Goal: Information Seeking & Learning: Compare options

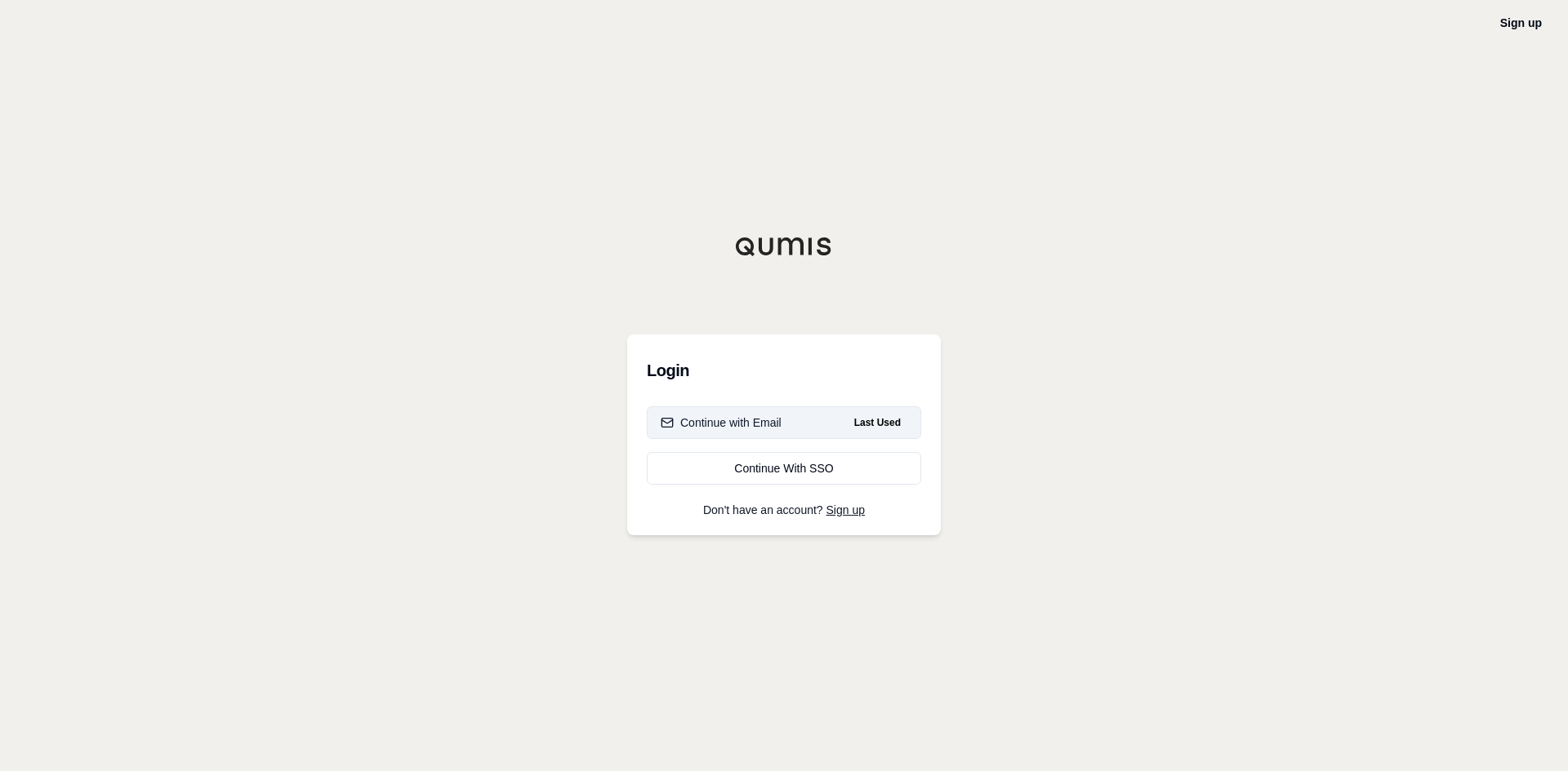
click at [802, 427] on button "Continue with Email Last Used" at bounding box center [784, 423] width 274 height 33
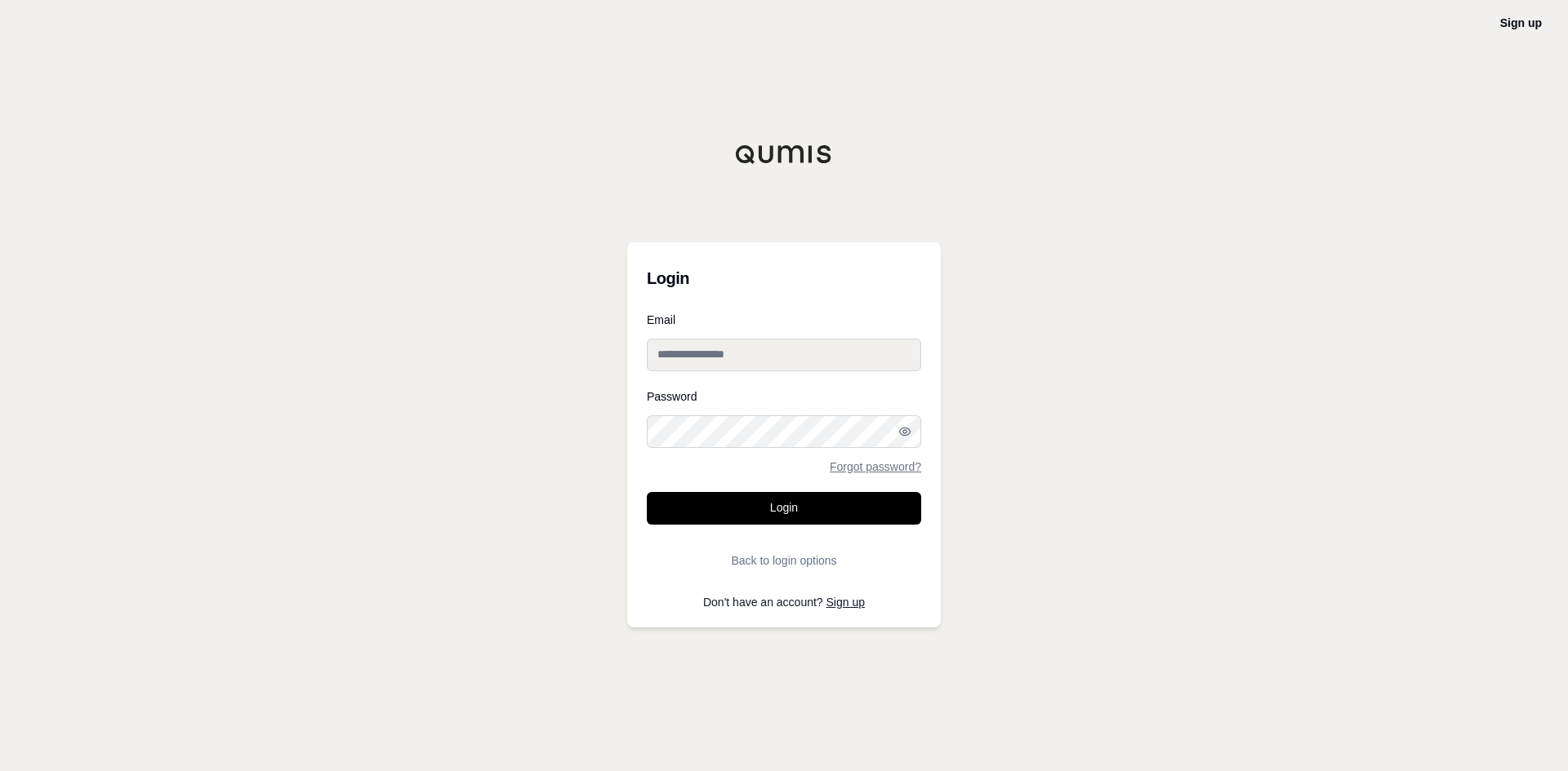
type input "**********"
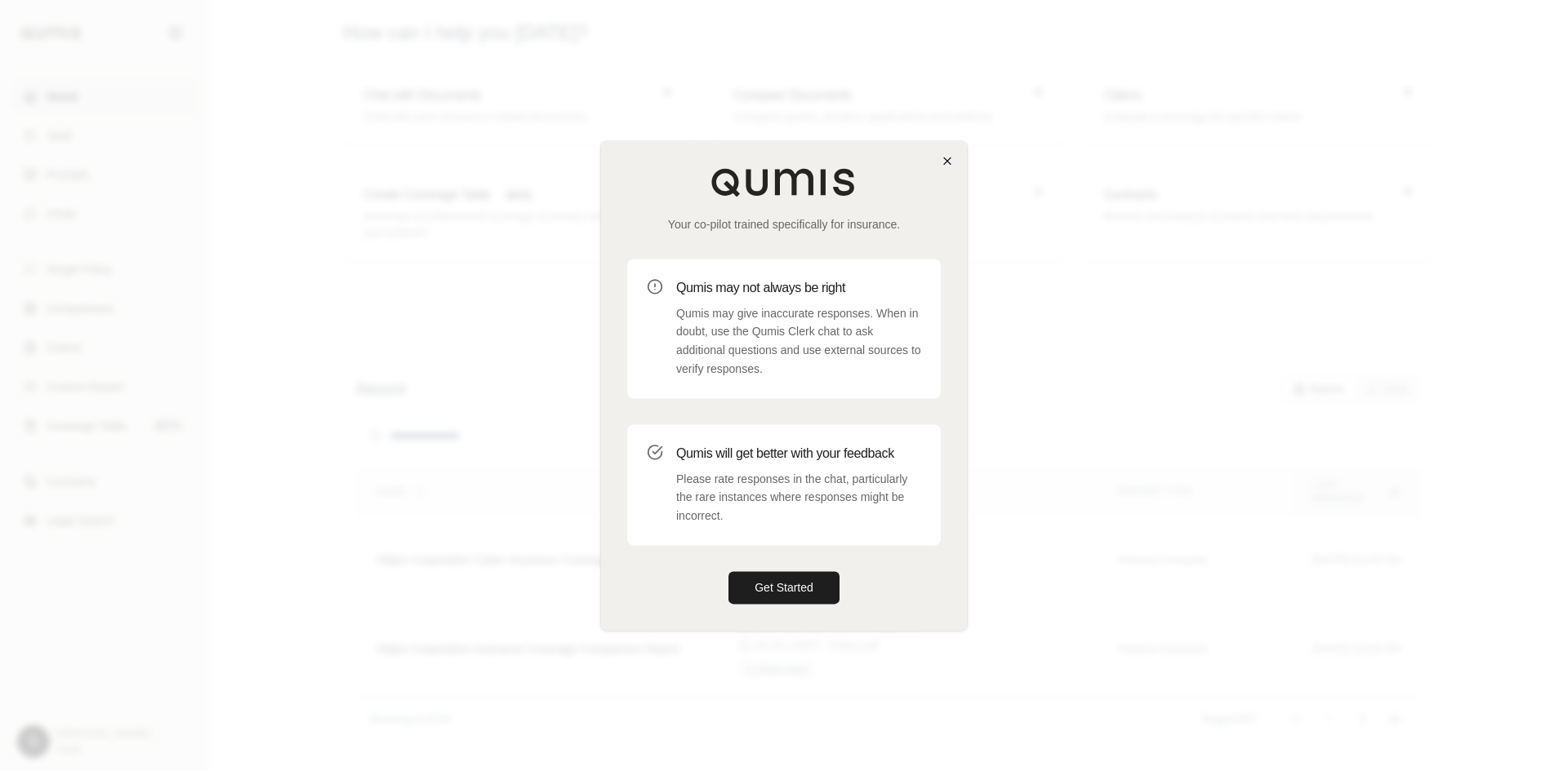
click at [950, 167] on div "Your co-pilot trained specifically for insurance. Qumis may not always be right…" at bounding box center [784, 386] width 366 height 489
click at [950, 161] on icon "button" at bounding box center [947, 161] width 13 height 13
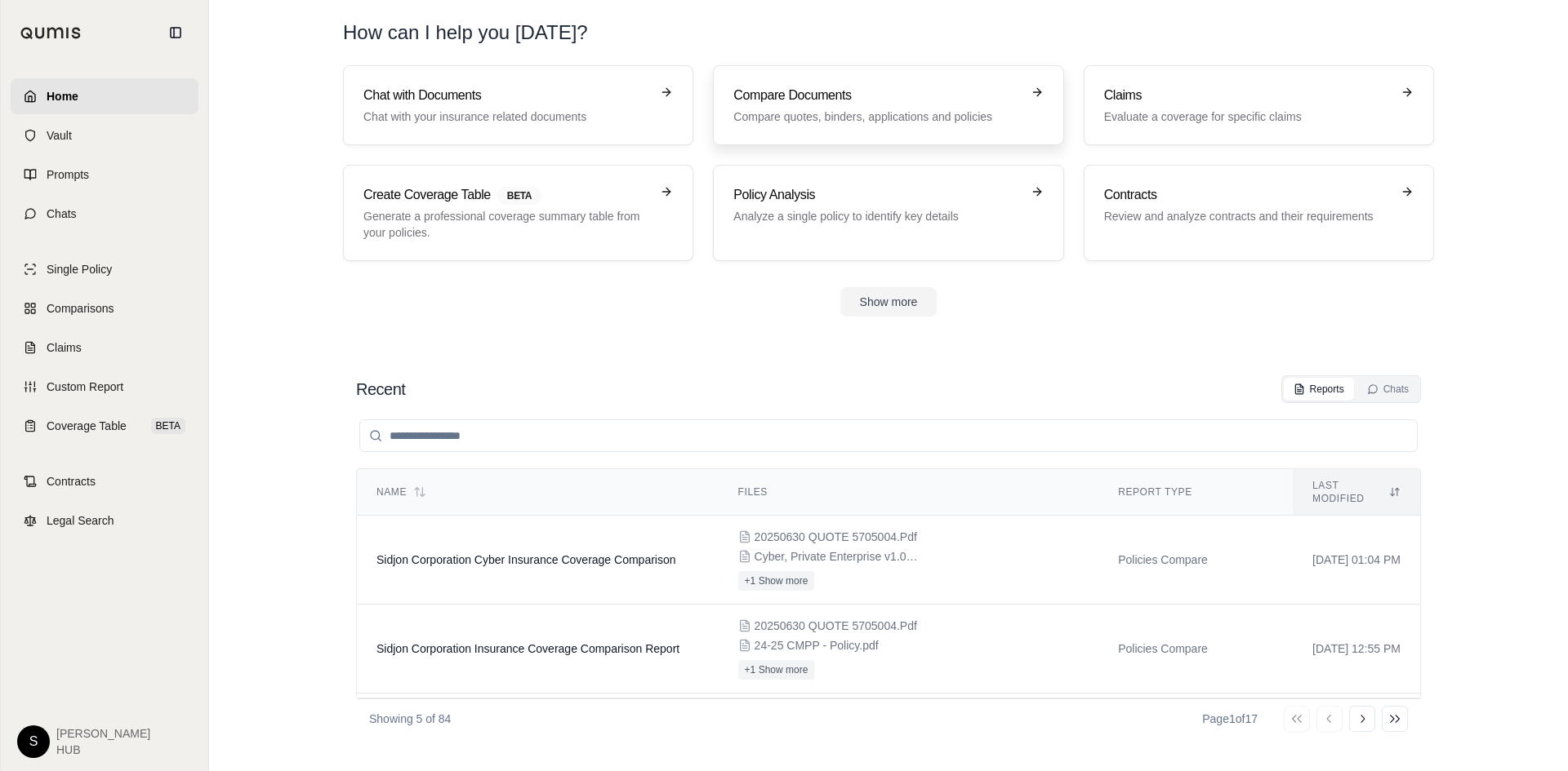
click at [845, 112] on p "Compare quotes, binders, applications and policies" at bounding box center [876, 116] width 286 height 16
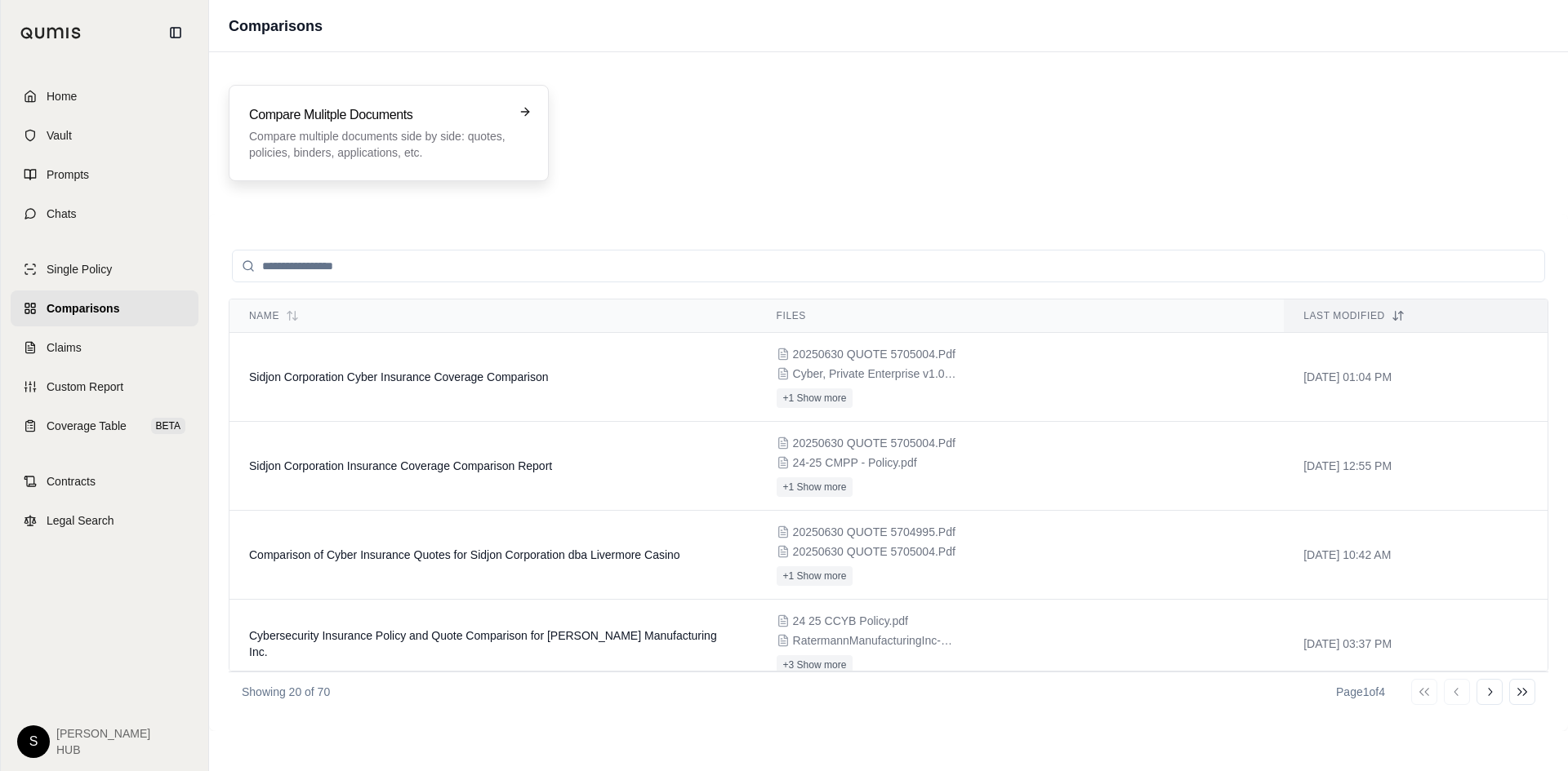
click at [350, 141] on p "Compare multiple documents side by side: quotes, policies, binders, application…" at bounding box center [377, 144] width 256 height 33
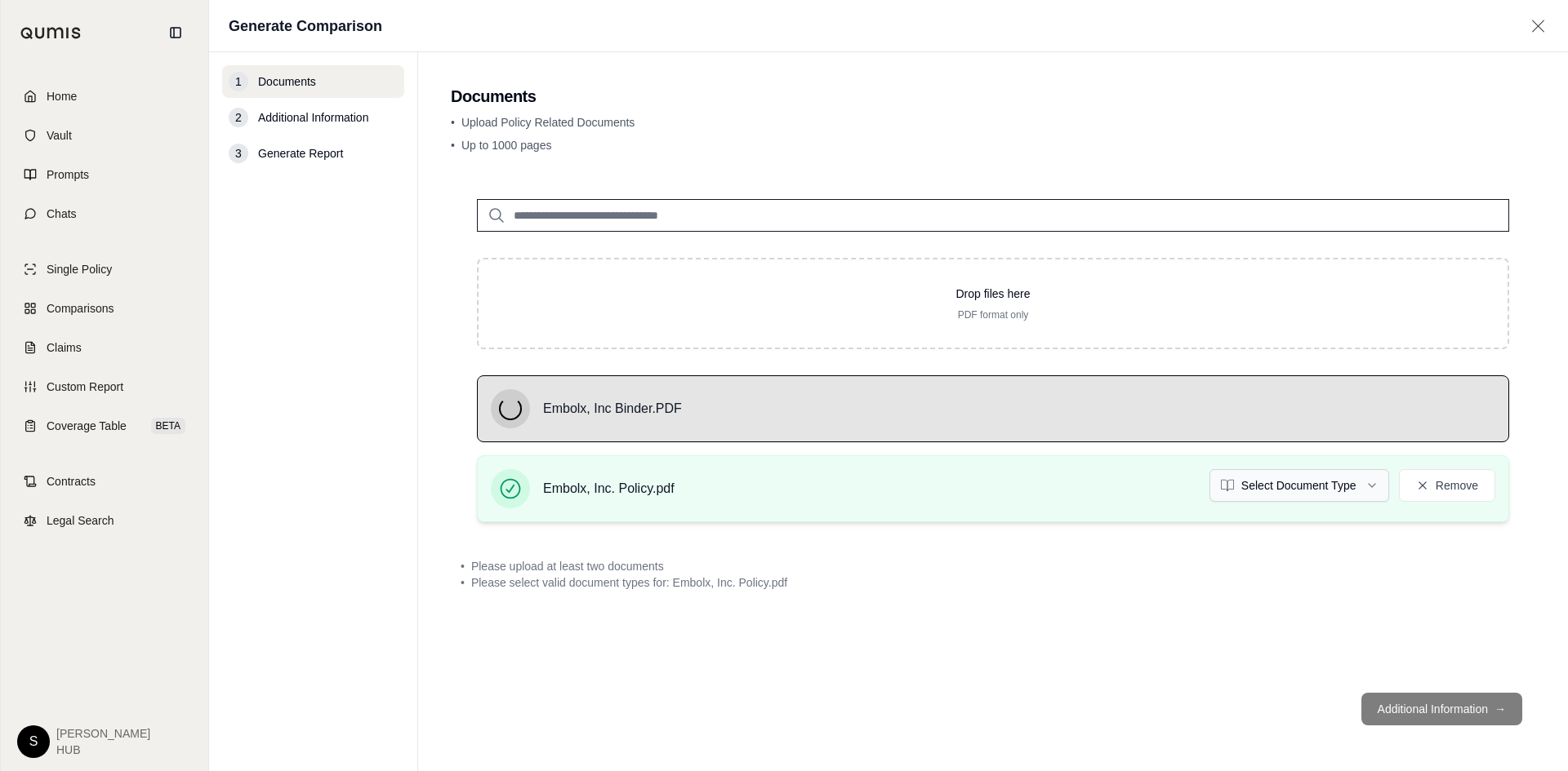
click at [1357, 484] on html "Home Vault Prompts Chats Single Policy Comparisons Claims Custom Report Coverag…" at bounding box center [784, 386] width 1568 height 771
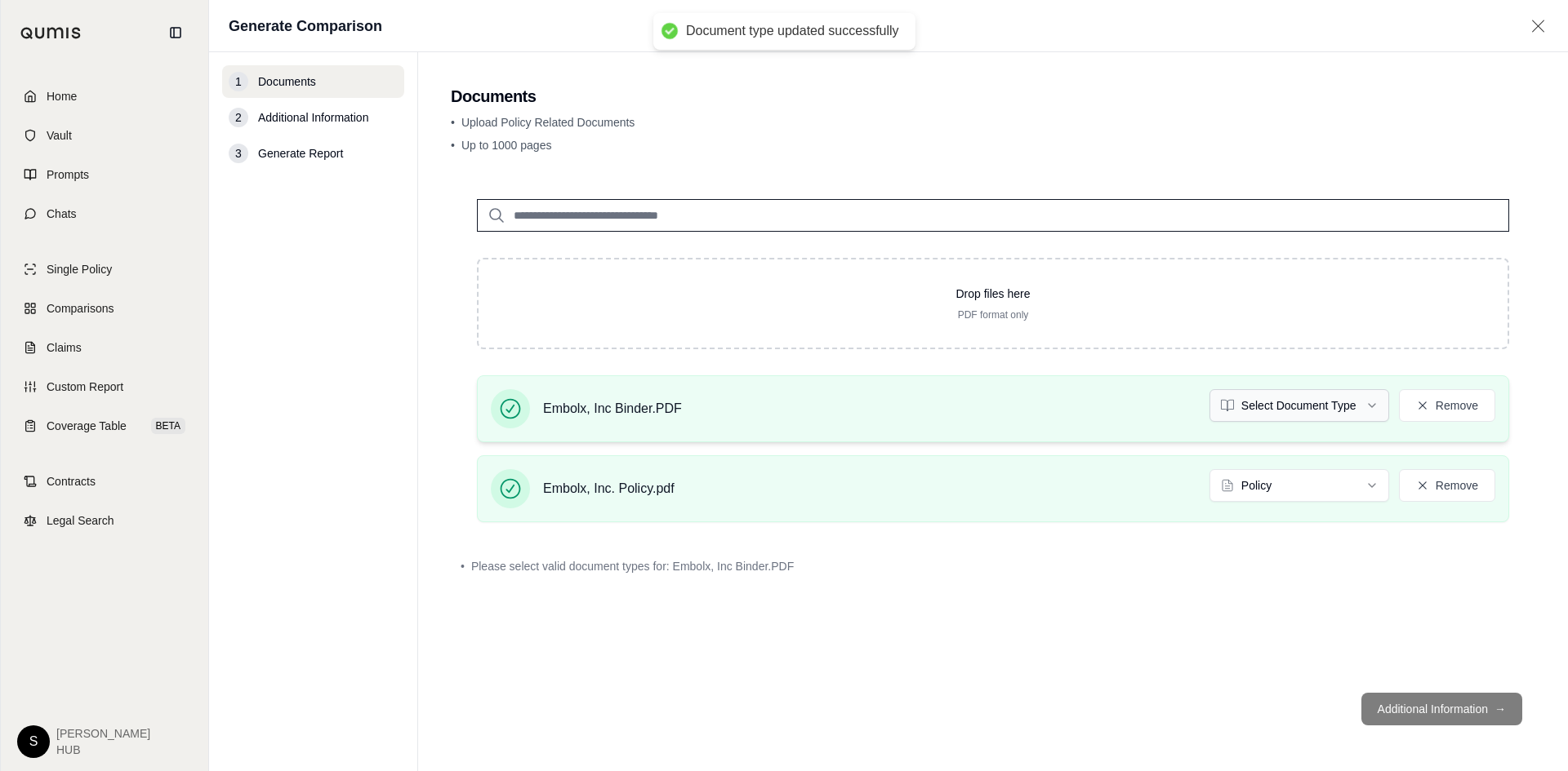
click at [1281, 410] on html "Document type updated successfully Home Vault Prompts Chats Single Policy Compa…" at bounding box center [784, 386] width 1568 height 771
click at [1415, 704] on footer "Additional Information →" at bounding box center [993, 709] width 1085 height 59
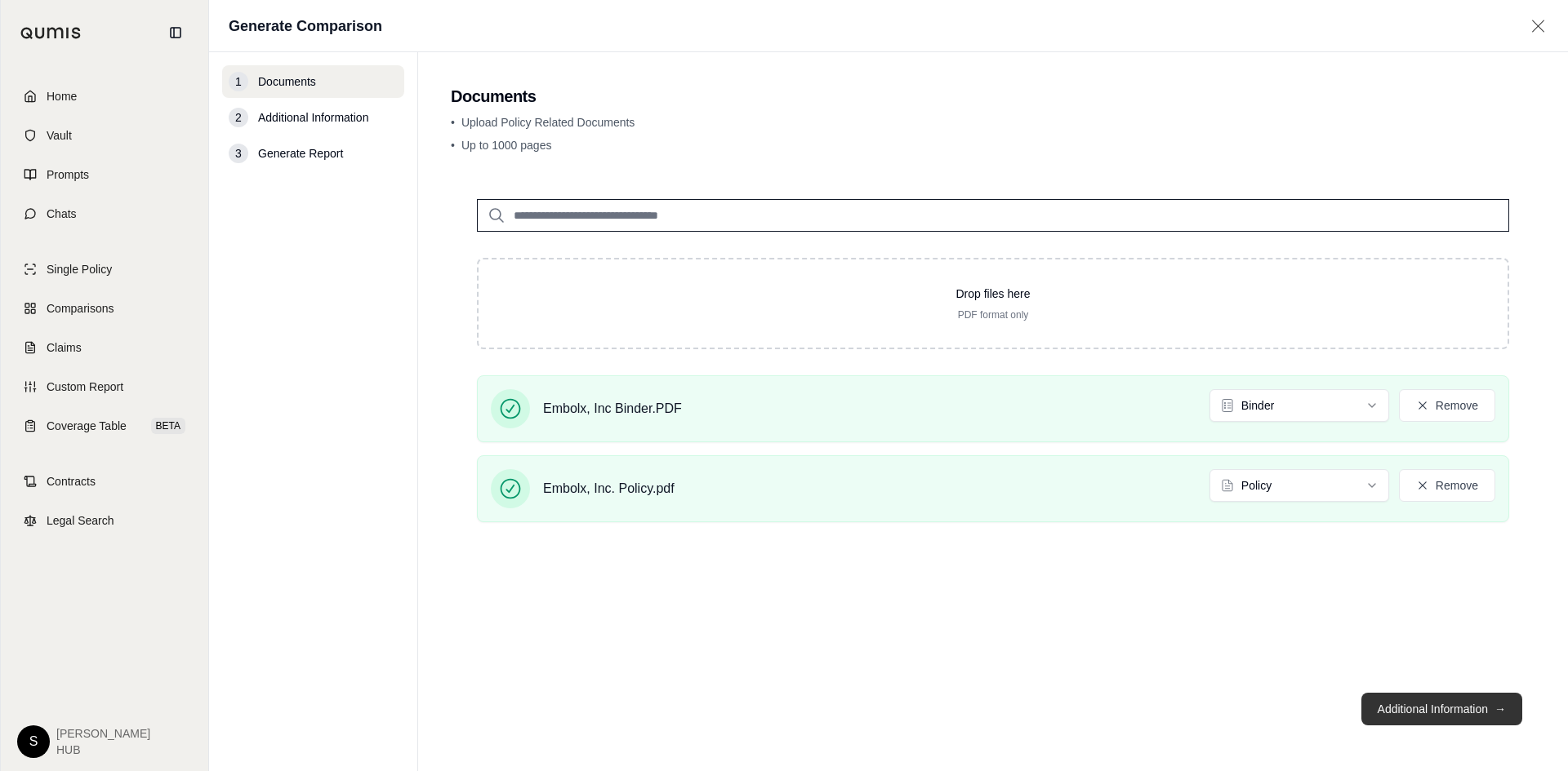
click at [1430, 706] on button "Additional Information →" at bounding box center [1442, 709] width 161 height 33
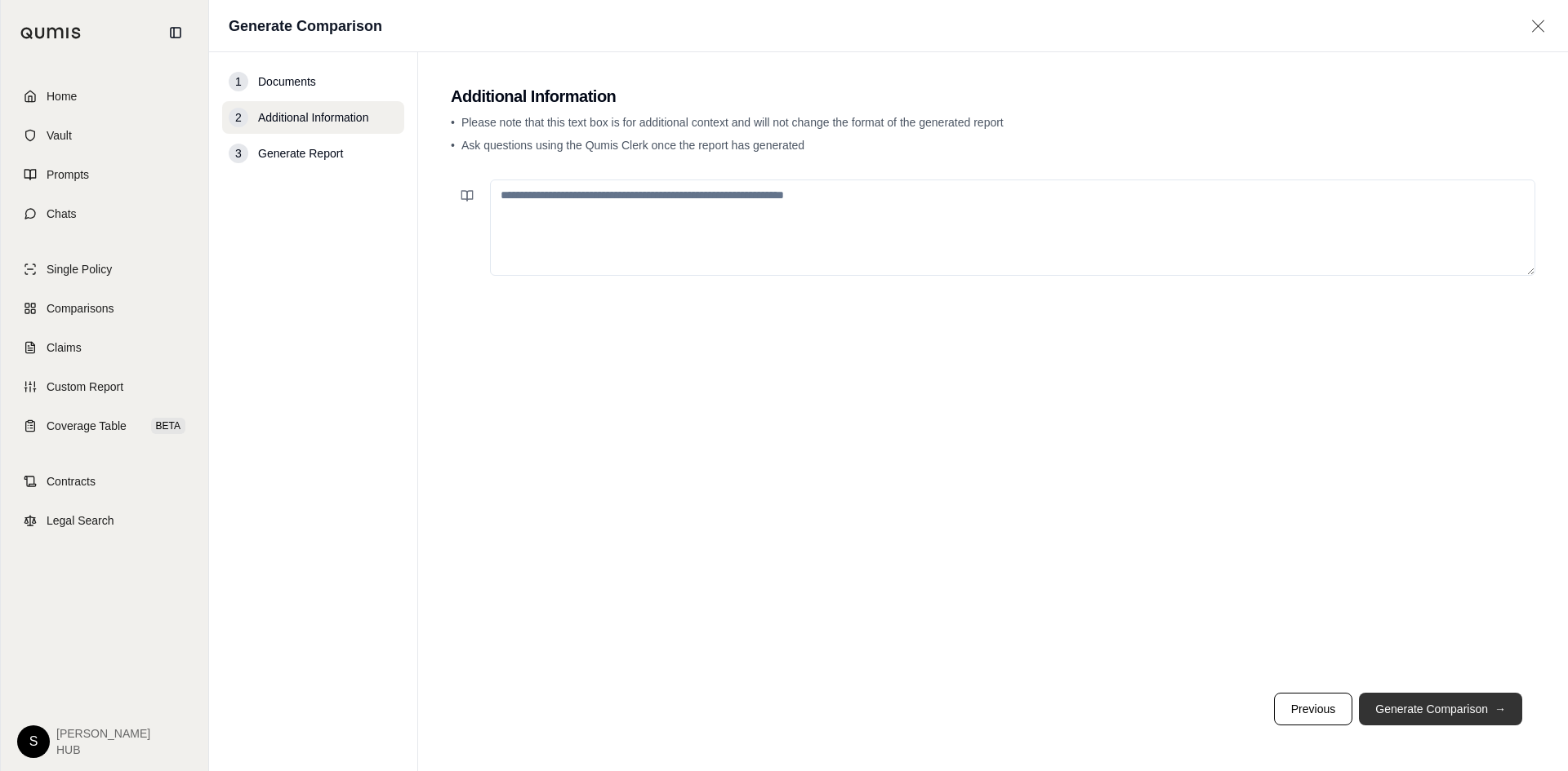
click at [1410, 705] on button "Generate Comparison →" at bounding box center [1440, 709] width 163 height 33
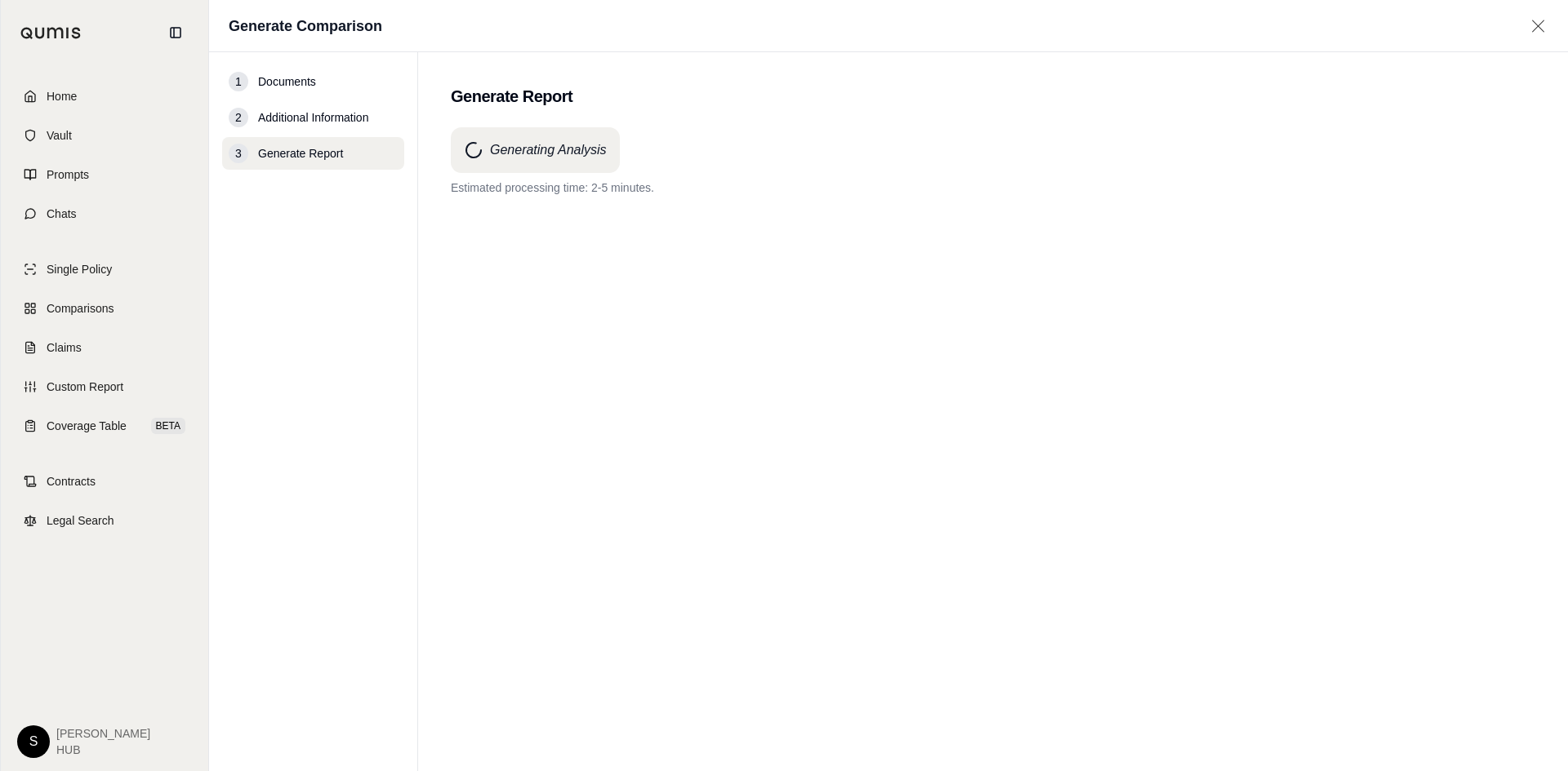
click at [731, 353] on div "Generating Analysis Estimated processing time: 2-5 minutes." at bounding box center [993, 420] width 1085 height 586
click at [951, 440] on div "Generating Analysis Estimated processing time: 2-5 minutes." at bounding box center [993, 420] width 1085 height 586
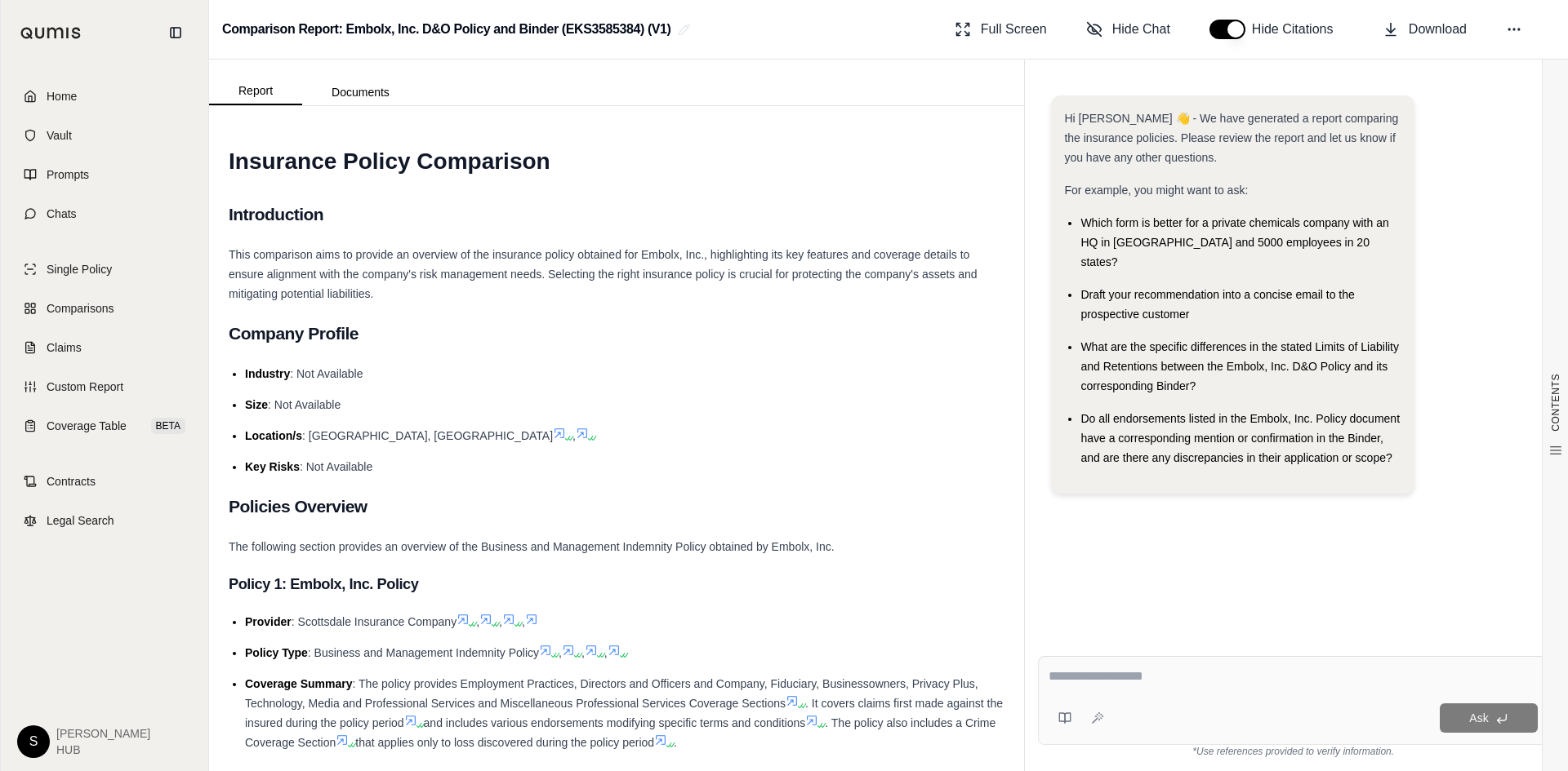
click at [1082, 676] on textarea at bounding box center [1293, 677] width 489 height 20
type textarea "**********"
